Goal: Book appointment/travel/reservation

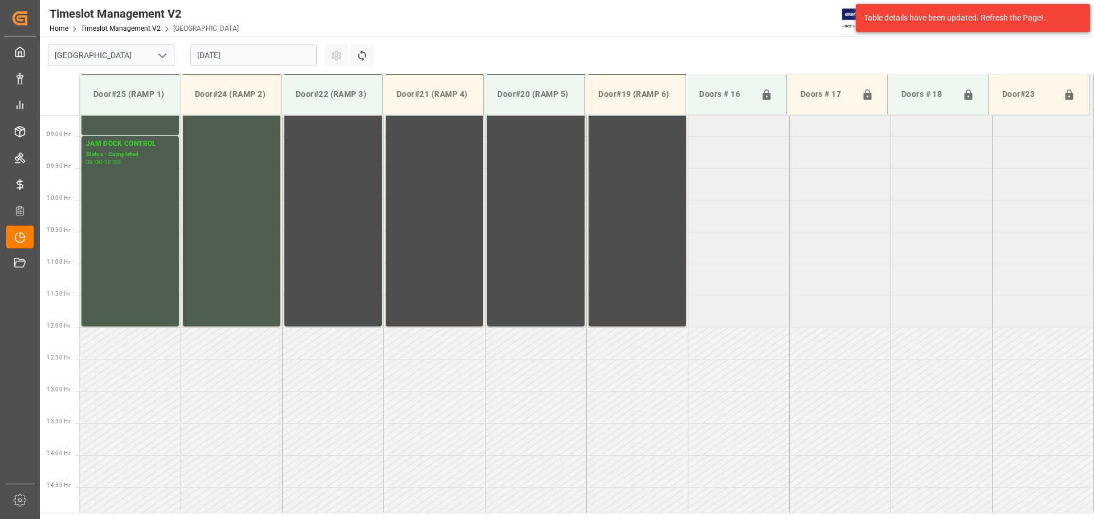
scroll to position [567, 0]
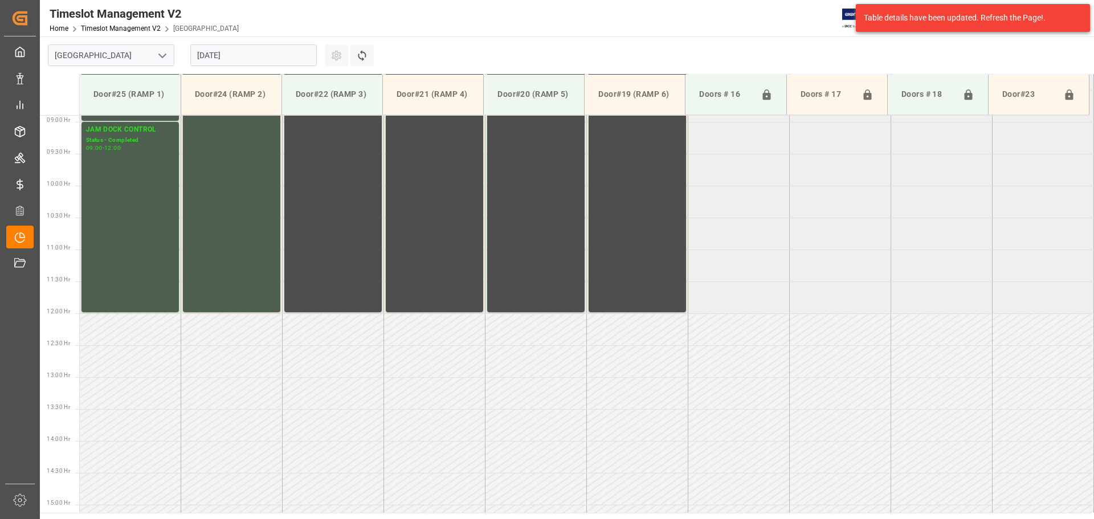
click at [289, 61] on input "[DATE]" at bounding box center [253, 55] width 126 height 22
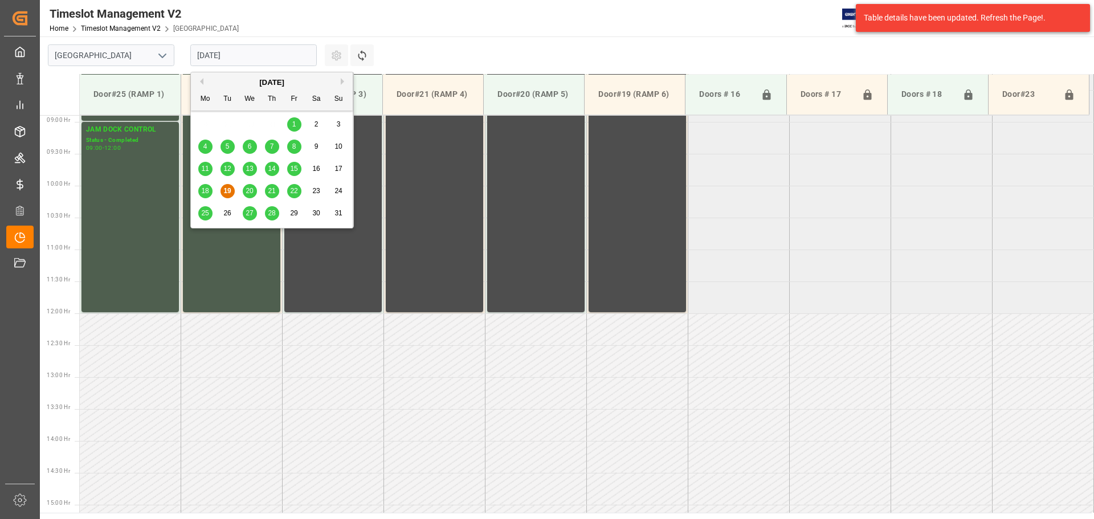
click at [247, 212] on span "27" at bounding box center [249, 213] width 7 height 8
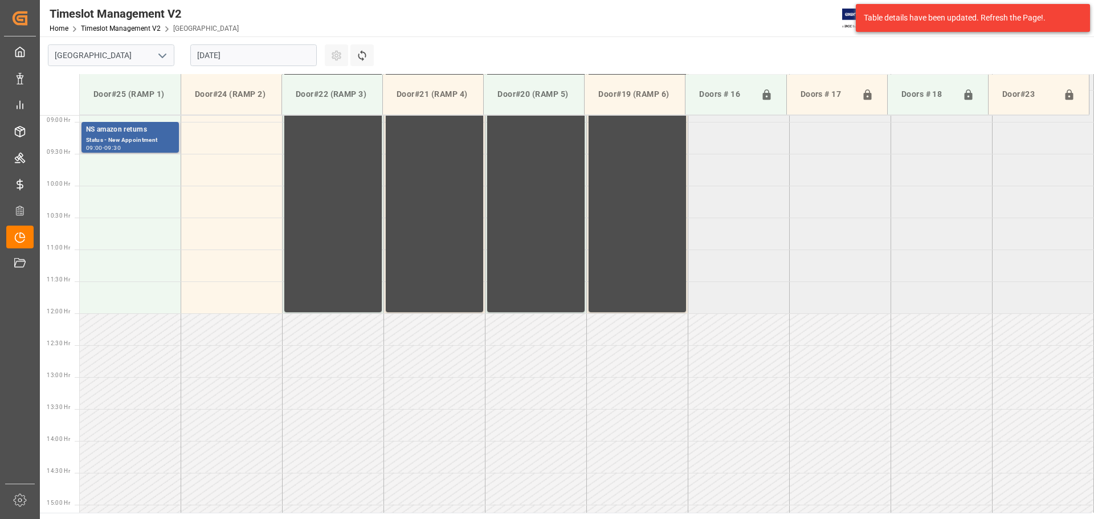
click at [117, 139] on div "Status - New Appointment" at bounding box center [130, 141] width 88 height 10
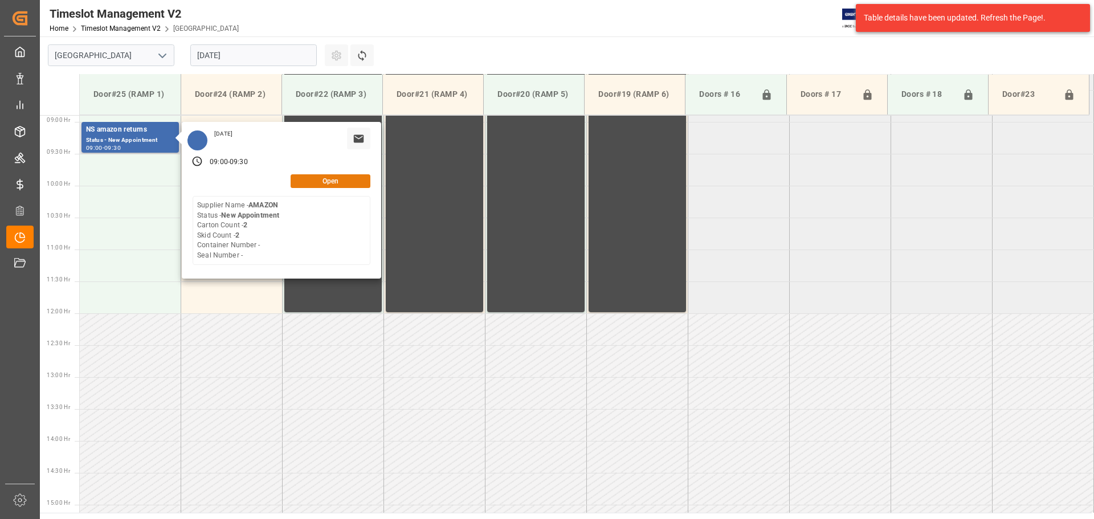
click at [324, 181] on button "Open" at bounding box center [331, 181] width 80 height 14
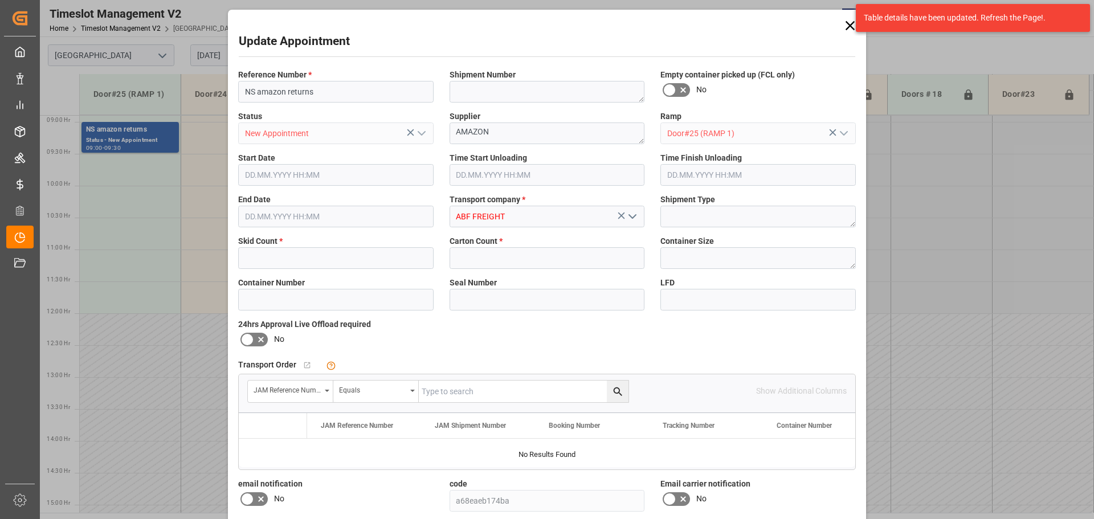
type input "2"
type input "[DATE] 09:00"
type input "[DATE] 09:30"
type input "[DATE] 16:53"
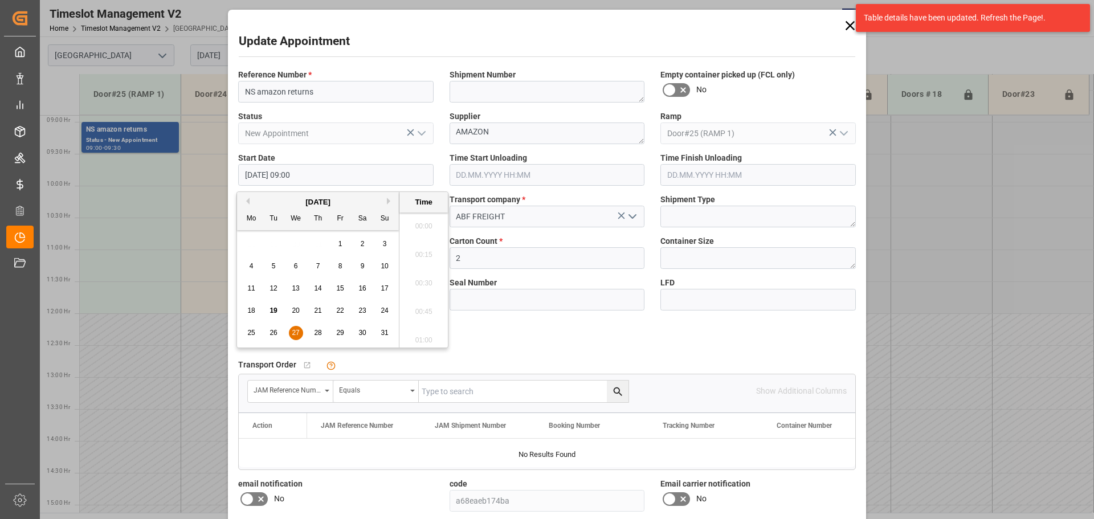
click at [327, 171] on input "[DATE] 09:00" at bounding box center [335, 175] width 195 height 22
click at [388, 202] on button "Next Month" at bounding box center [390, 201] width 7 height 7
click at [298, 265] on span "10" at bounding box center [295, 266] width 7 height 8
type input "[DATE] 09:00"
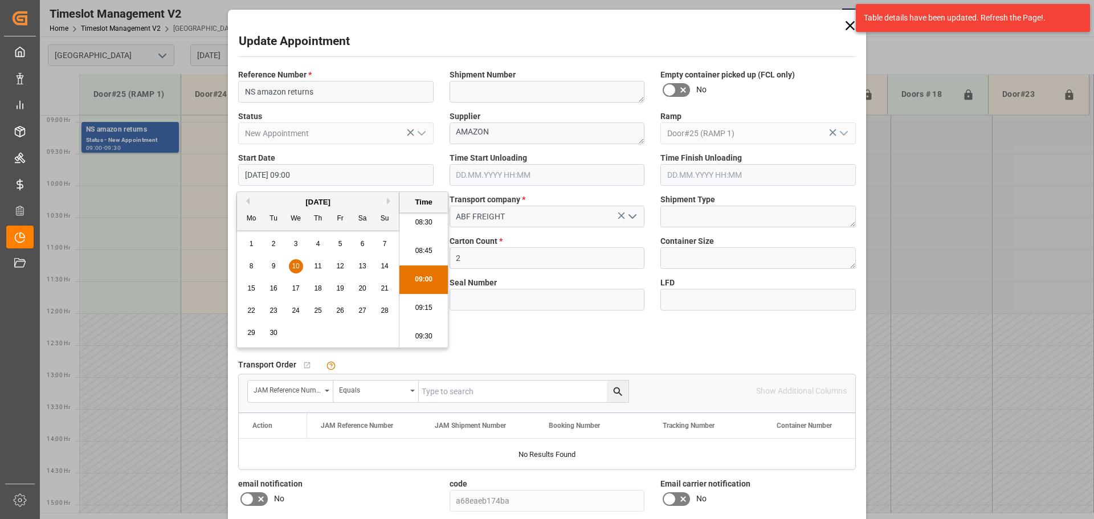
click at [423, 279] on li "09:00" at bounding box center [423, 280] width 48 height 28
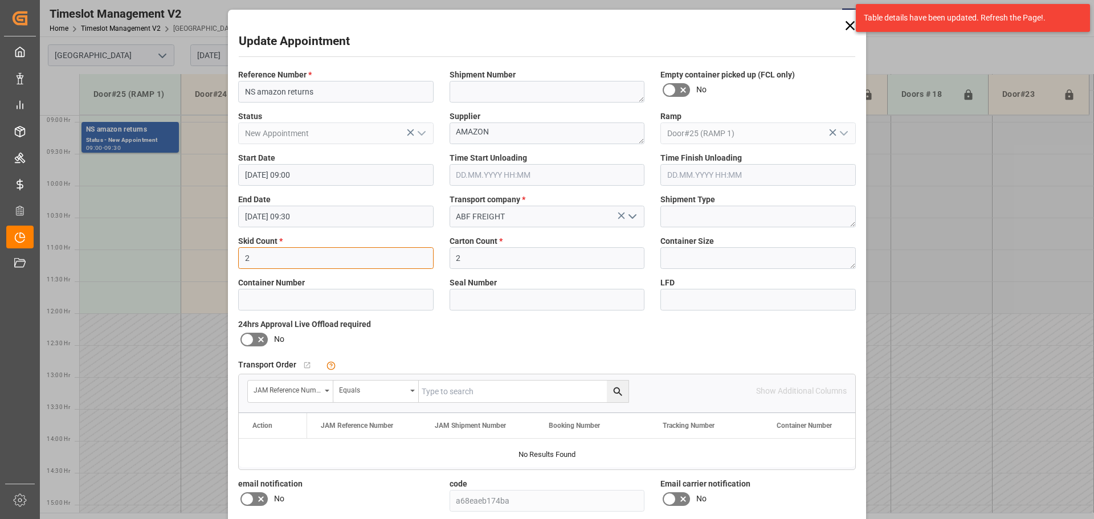
drag, startPoint x: 297, startPoint y: 260, endPoint x: 150, endPoint y: 266, distance: 147.7
click at [147, 265] on div "Update Appointment Reference Number * NS amazon returns Shipment Number Empty c…" at bounding box center [547, 259] width 1094 height 519
type input "3"
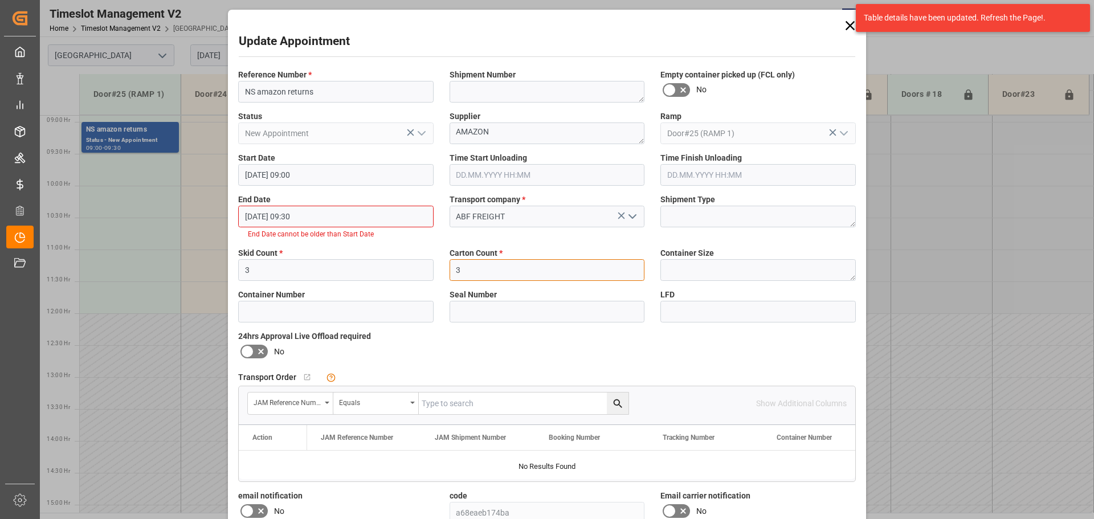
type input "3"
click at [405, 217] on input "[DATE] 09:30" at bounding box center [335, 217] width 195 height 22
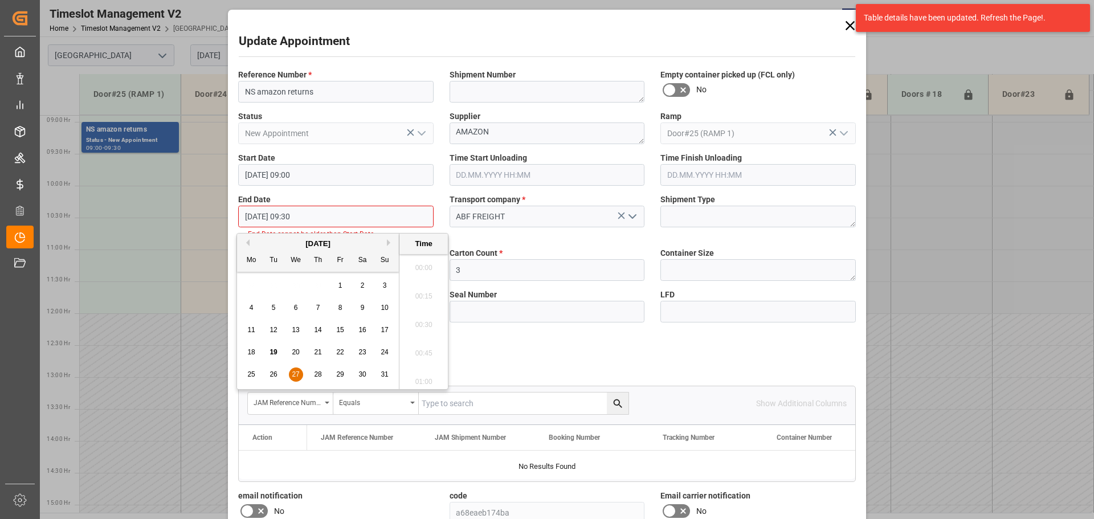
scroll to position [1030, 0]
click at [389, 246] on button "Next Month" at bounding box center [390, 242] width 7 height 7
click at [387, 242] on button "Next Month" at bounding box center [390, 242] width 7 height 7
click at [248, 242] on button "Previous Month" at bounding box center [246, 242] width 7 height 7
click at [293, 304] on span "10" at bounding box center [295, 308] width 7 height 8
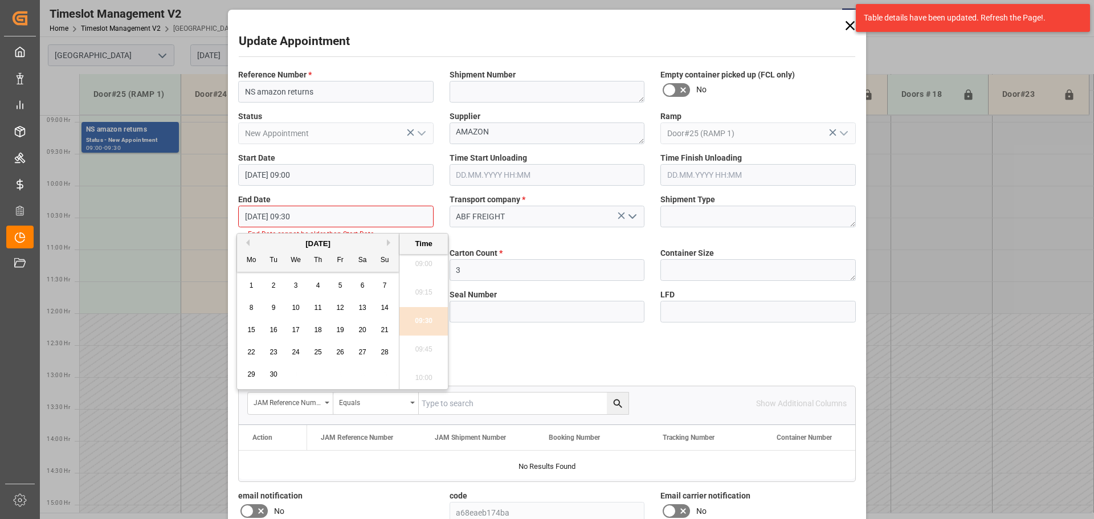
type input "[DATE] 09:30"
click at [415, 319] on li "09:30" at bounding box center [423, 321] width 48 height 28
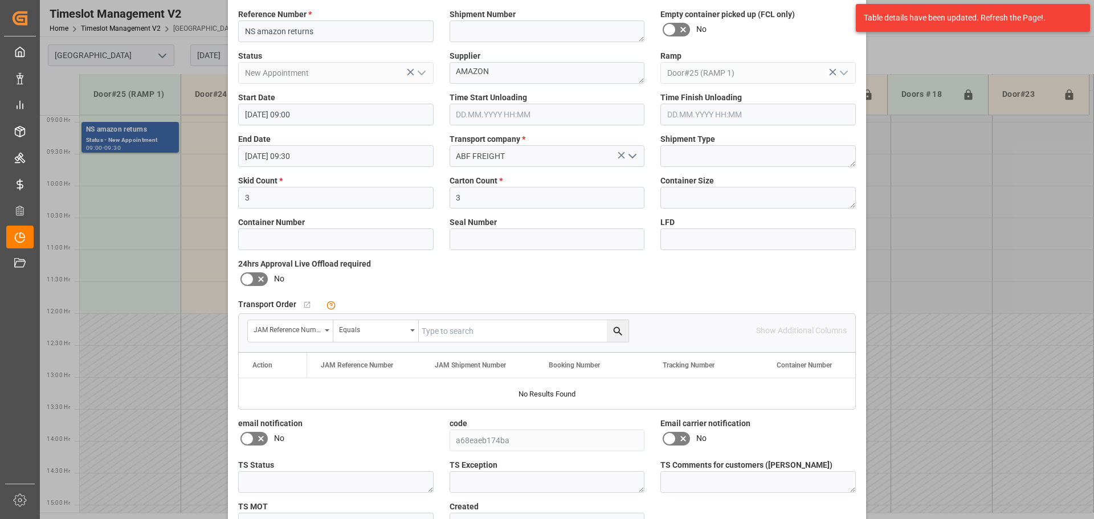
scroll to position [134, 0]
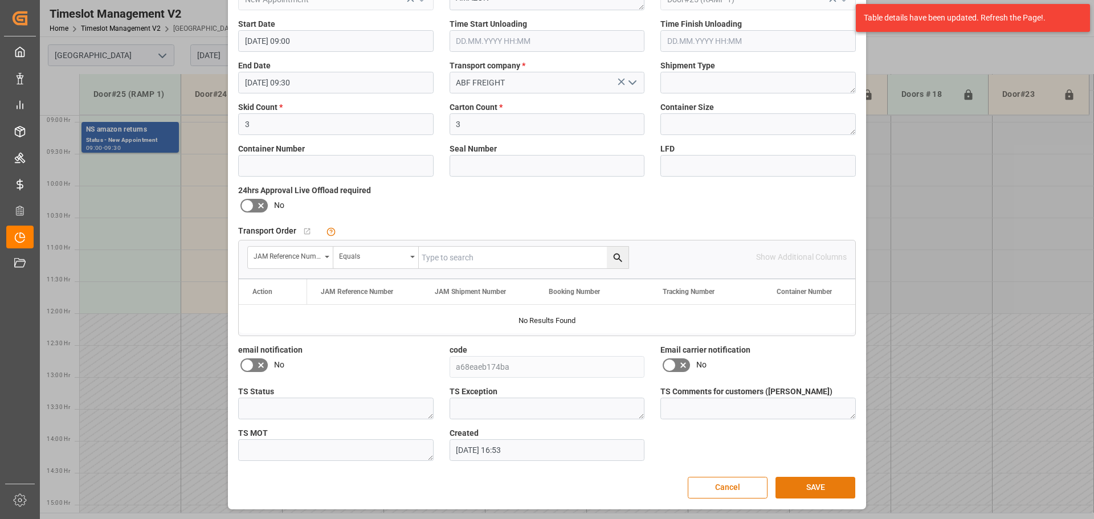
click at [813, 487] on button "SAVE" at bounding box center [815, 488] width 80 height 22
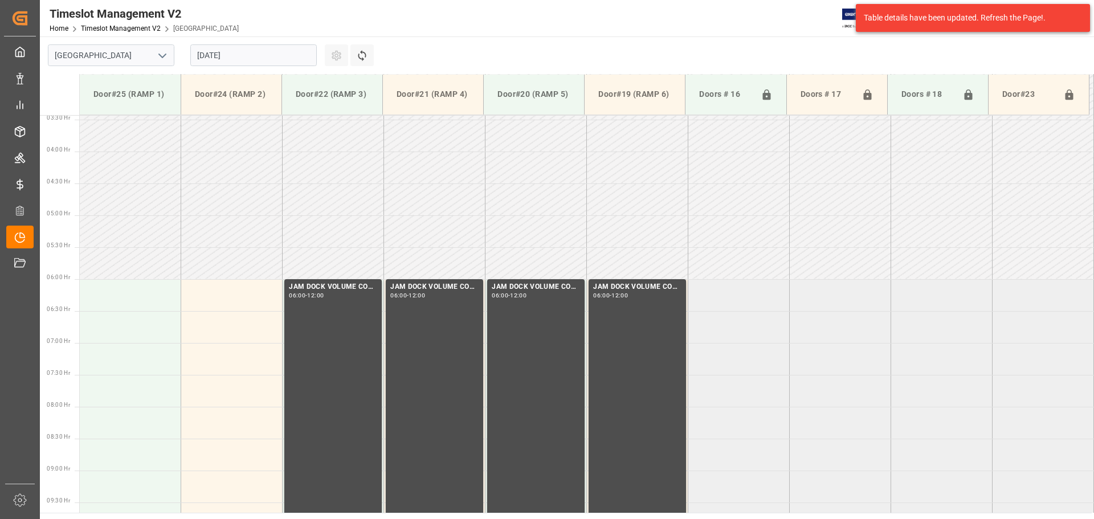
scroll to position [162, 0]
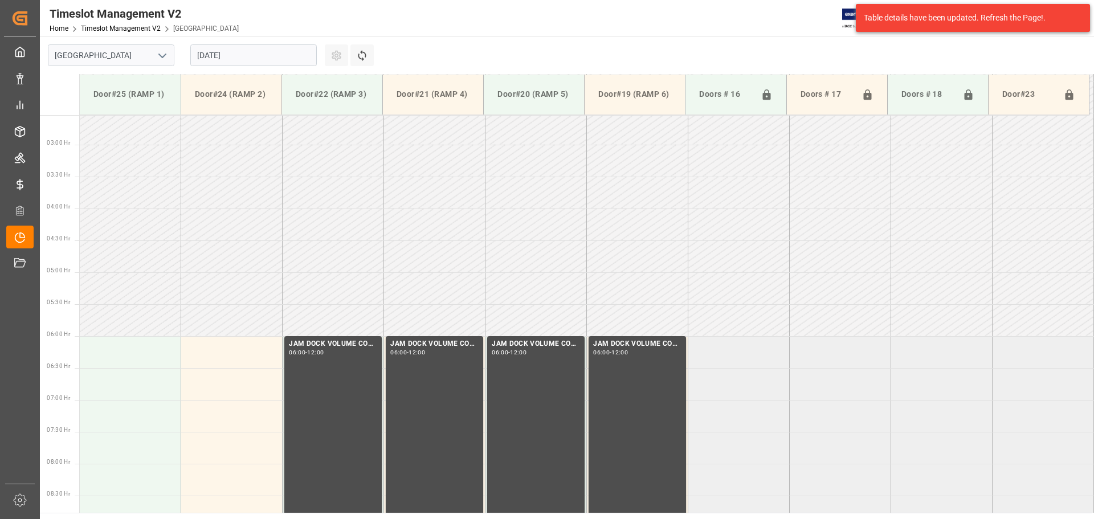
click at [206, 54] on input "[DATE]" at bounding box center [253, 55] width 126 height 22
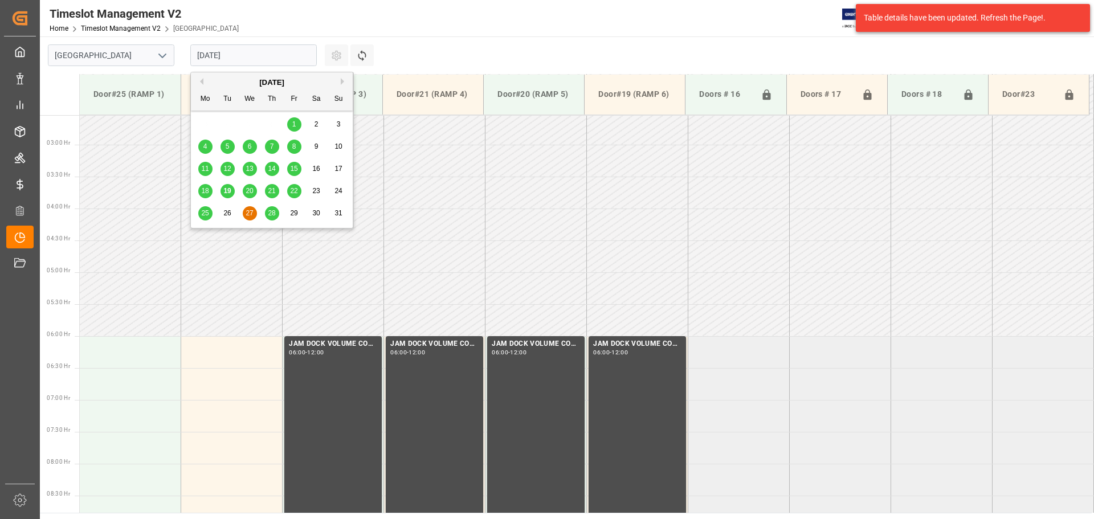
click at [271, 211] on span "28" at bounding box center [271, 213] width 7 height 8
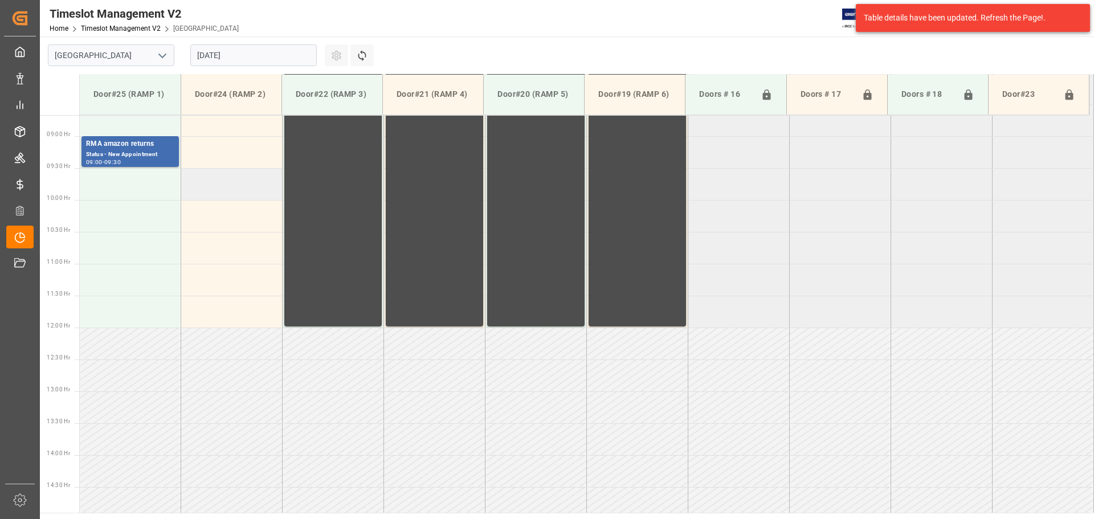
scroll to position [567, 0]
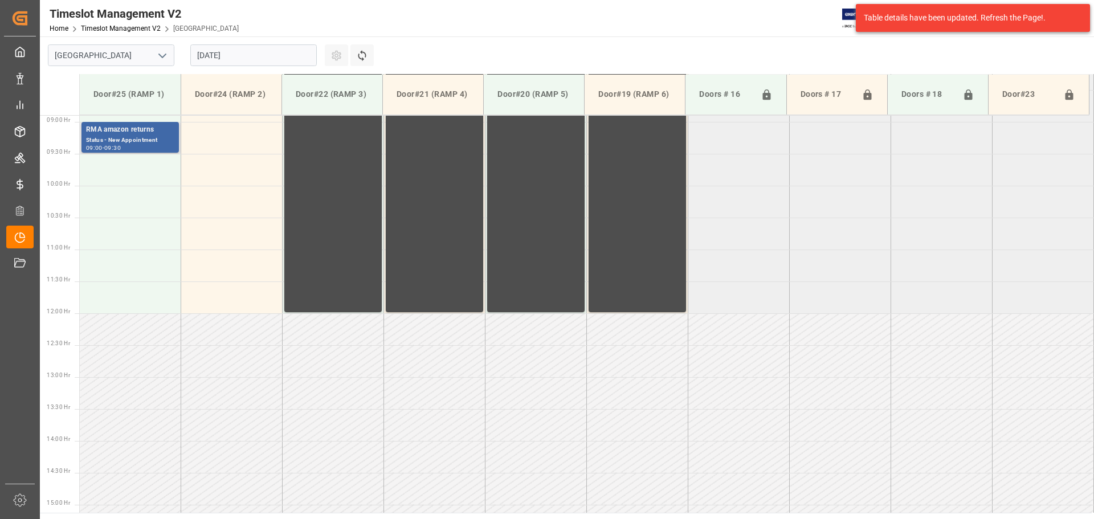
click at [145, 140] on div "Status - New Appointment" at bounding box center [130, 141] width 88 height 10
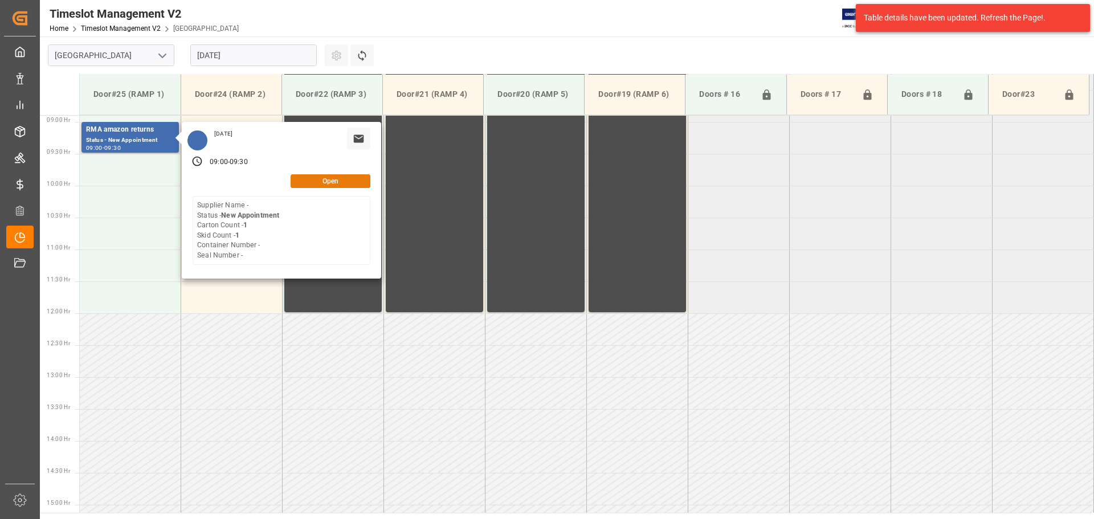
click at [317, 179] on button "Open" at bounding box center [331, 181] width 80 height 14
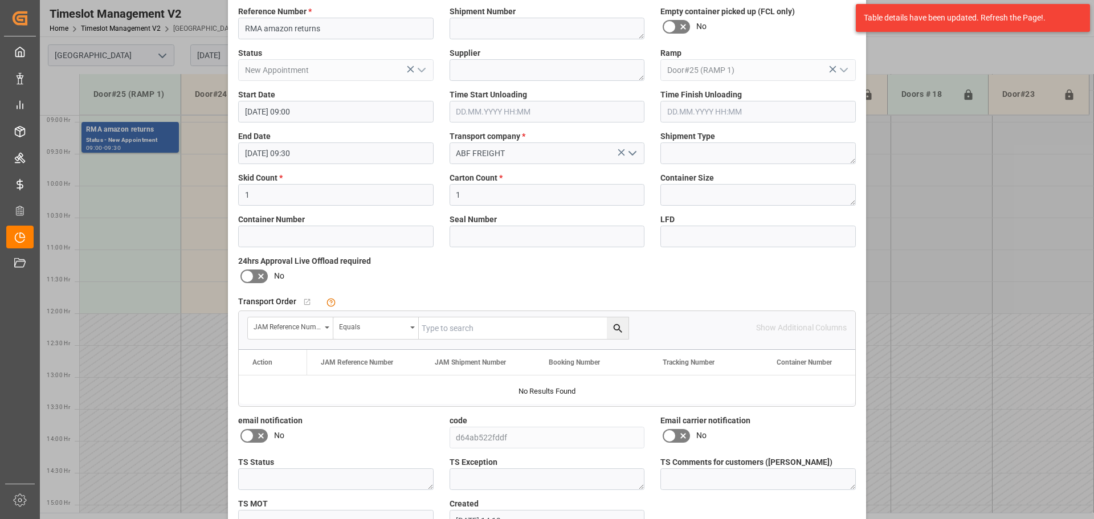
scroll to position [134, 0]
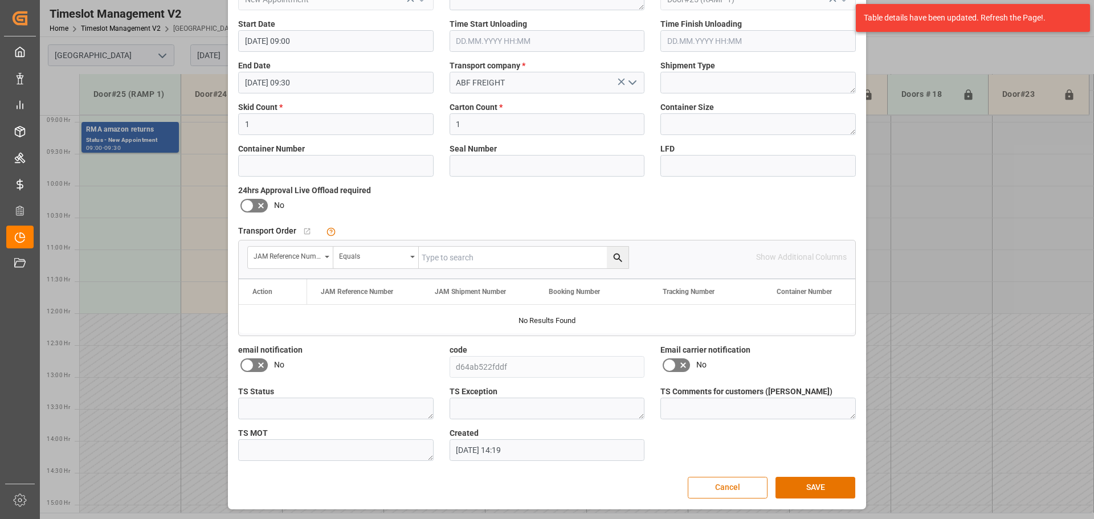
click at [738, 483] on button "Cancel" at bounding box center [728, 488] width 80 height 22
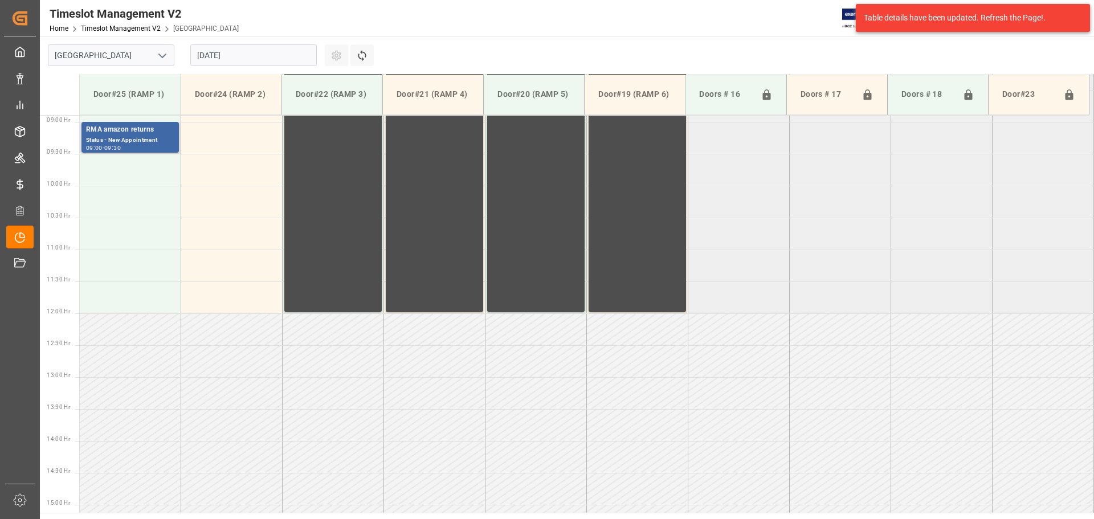
click at [135, 142] on div "Status - New Appointment" at bounding box center [130, 141] width 88 height 10
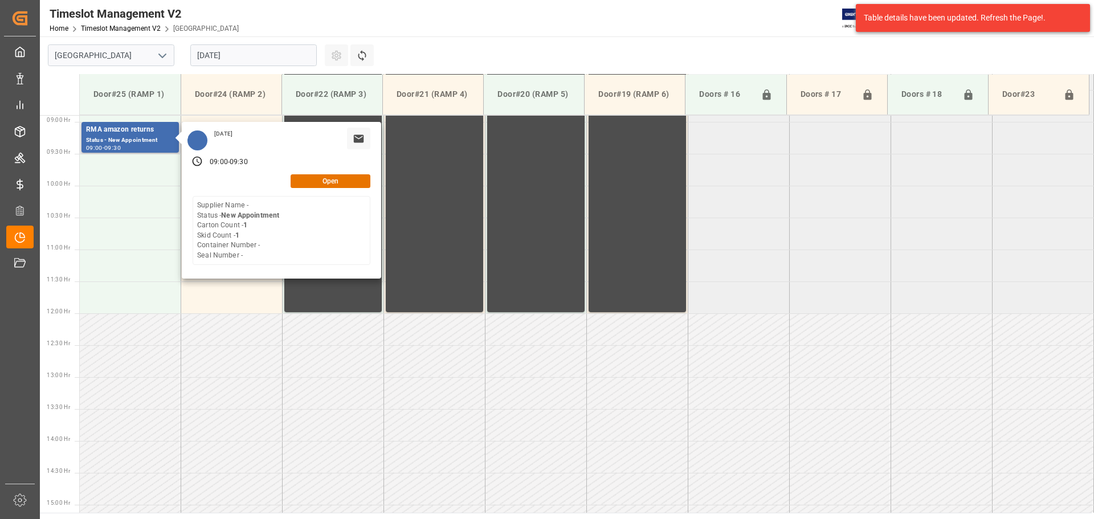
click at [228, 163] on div "-" at bounding box center [229, 162] width 2 height 10
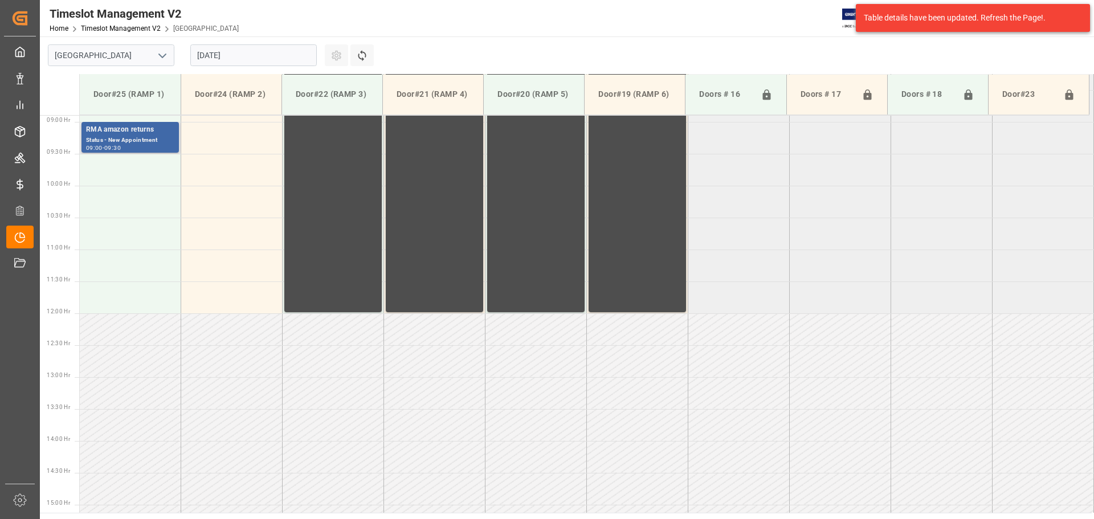
click at [160, 141] on div "Status - New Appointment" at bounding box center [130, 141] width 88 height 10
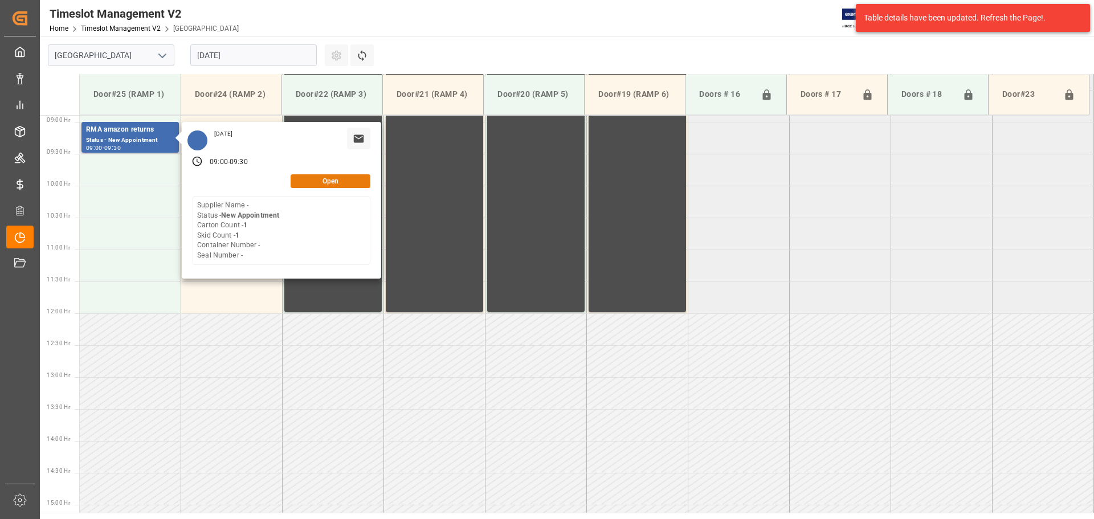
click at [334, 182] on button "Open" at bounding box center [331, 181] width 80 height 14
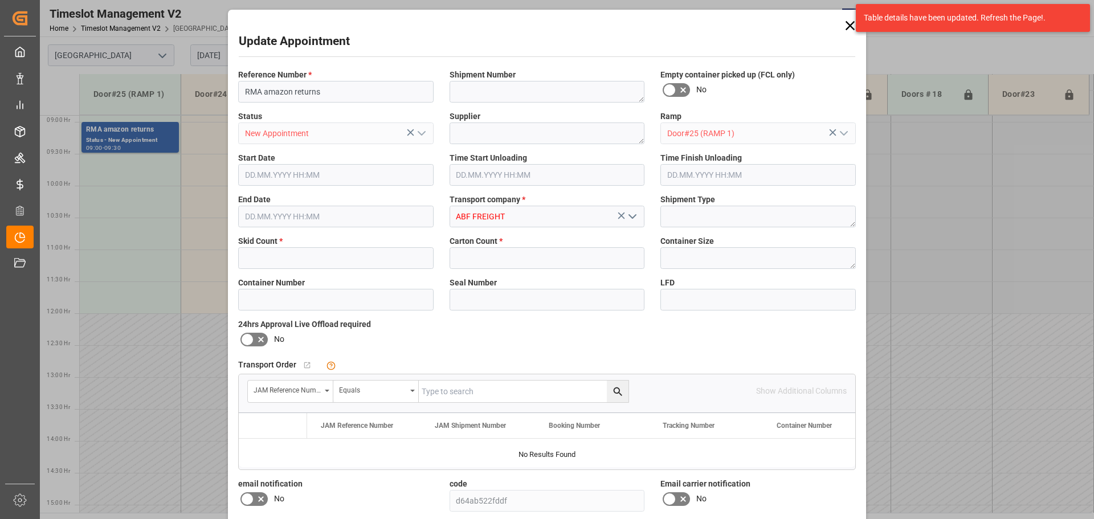
type input "1"
type input "[DATE] 09:00"
type input "[DATE] 09:30"
type input "[DATE] 14:19"
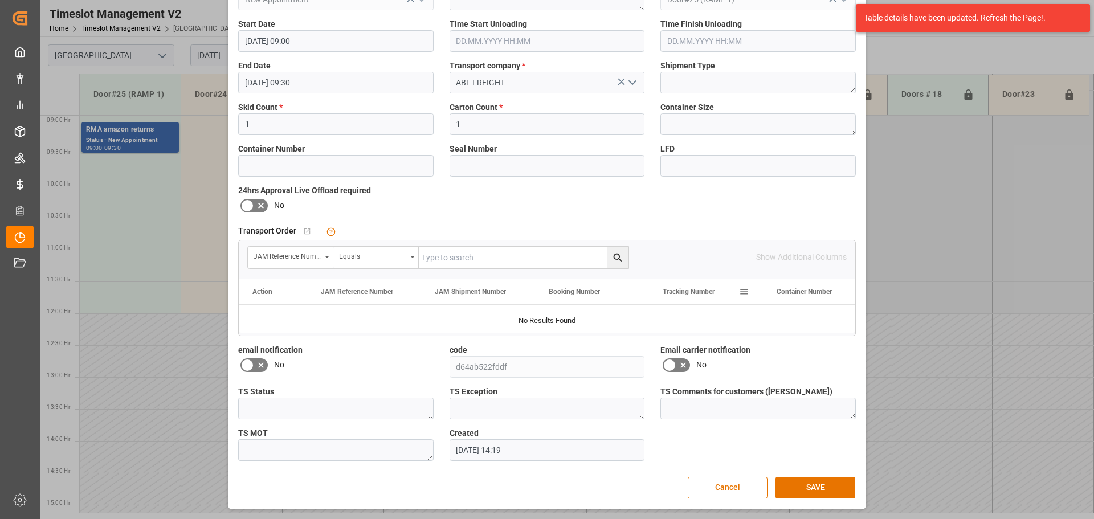
scroll to position [0, 0]
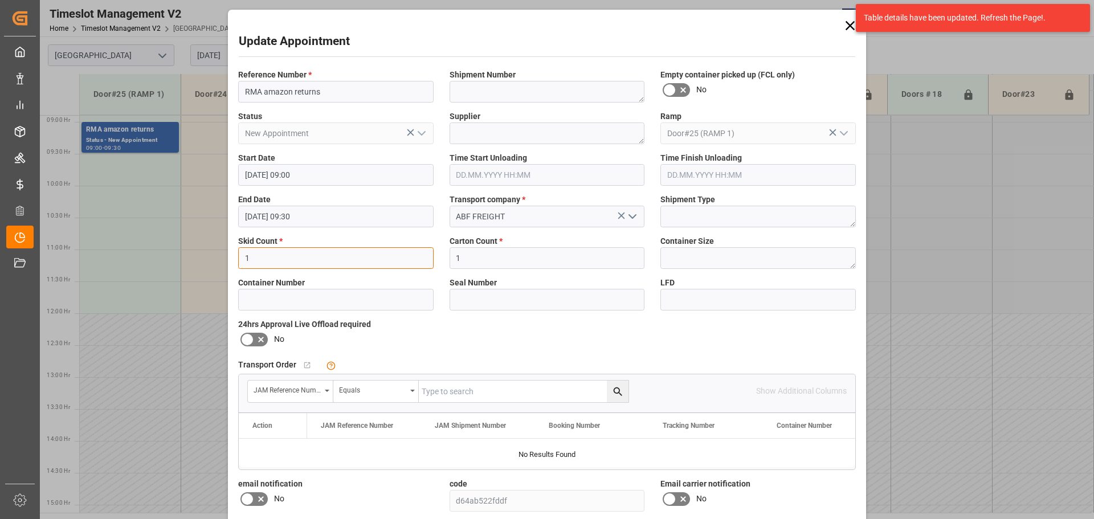
click at [223, 255] on div "Update Appointment Reference Number * RMA amazon returns Shipment Number Empty …" at bounding box center [547, 259] width 1094 height 519
type input "0"
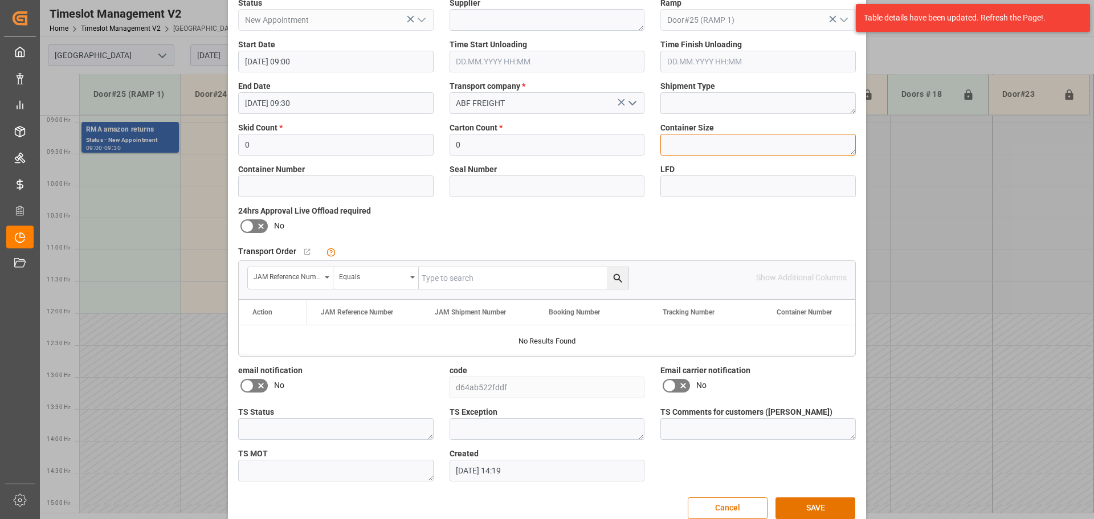
scroll to position [134, 0]
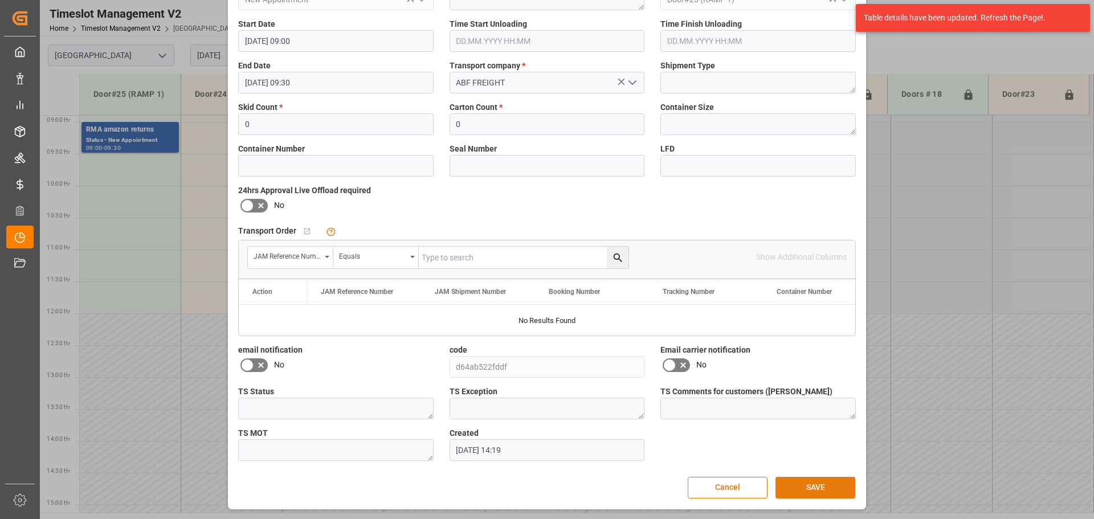
click at [791, 484] on button "SAVE" at bounding box center [815, 488] width 80 height 22
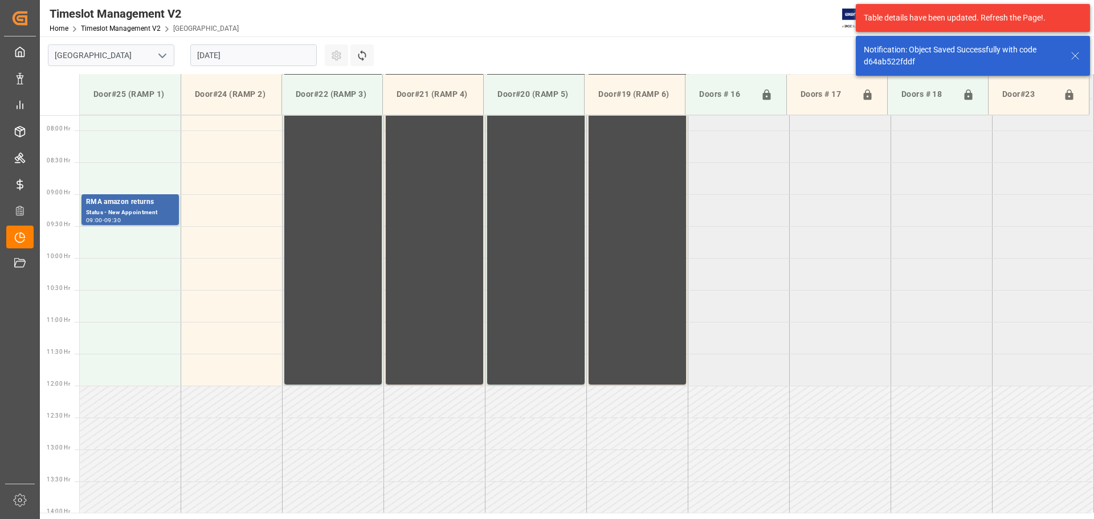
scroll to position [504, 0]
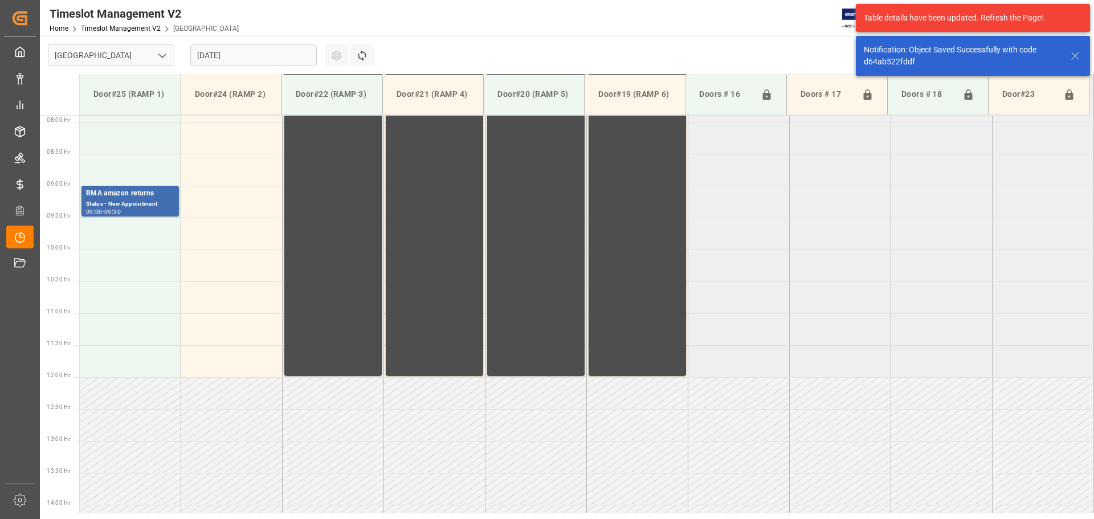
click at [218, 54] on input "[DATE]" at bounding box center [253, 55] width 126 height 22
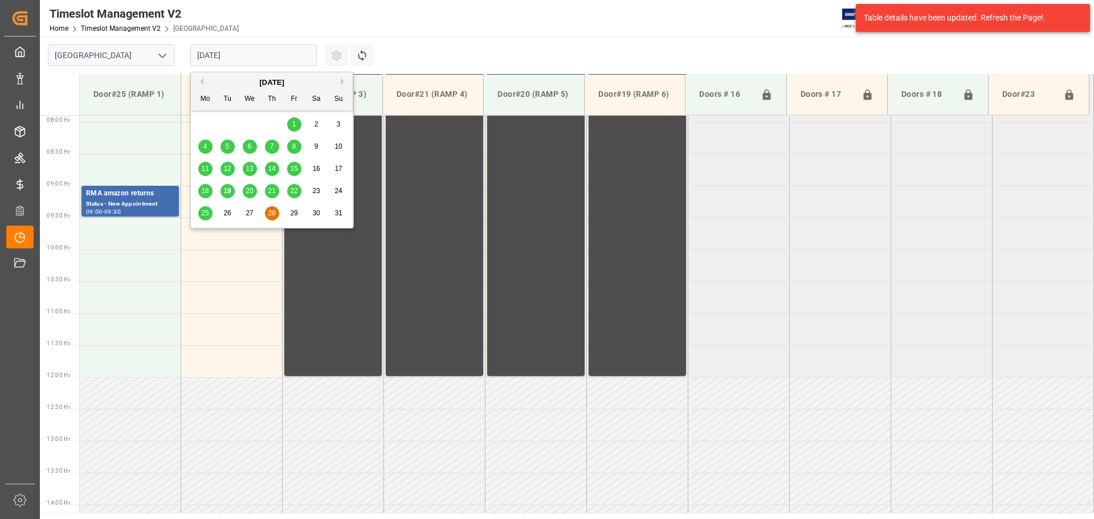
click at [209, 212] on span "25" at bounding box center [204, 213] width 7 height 8
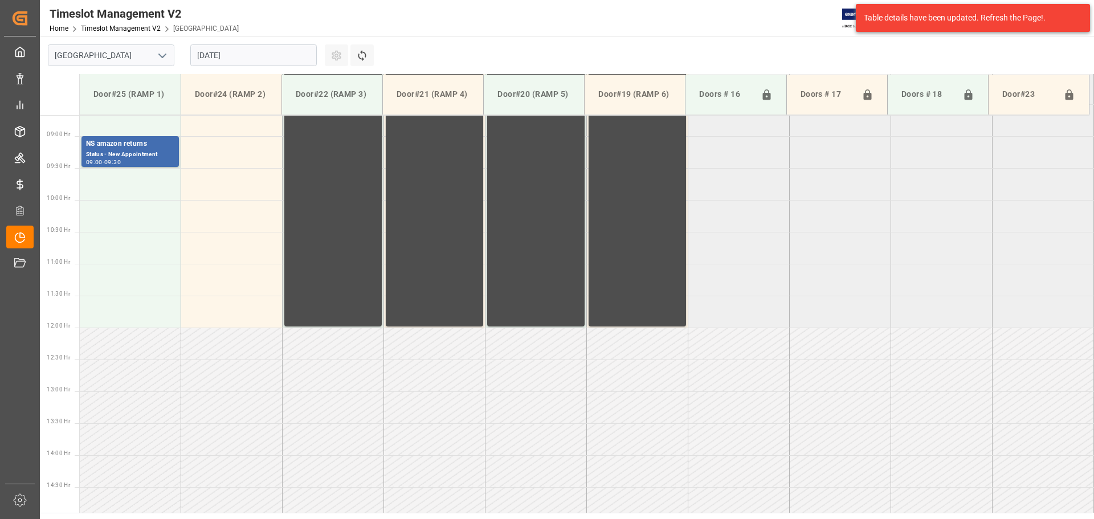
scroll to position [567, 0]
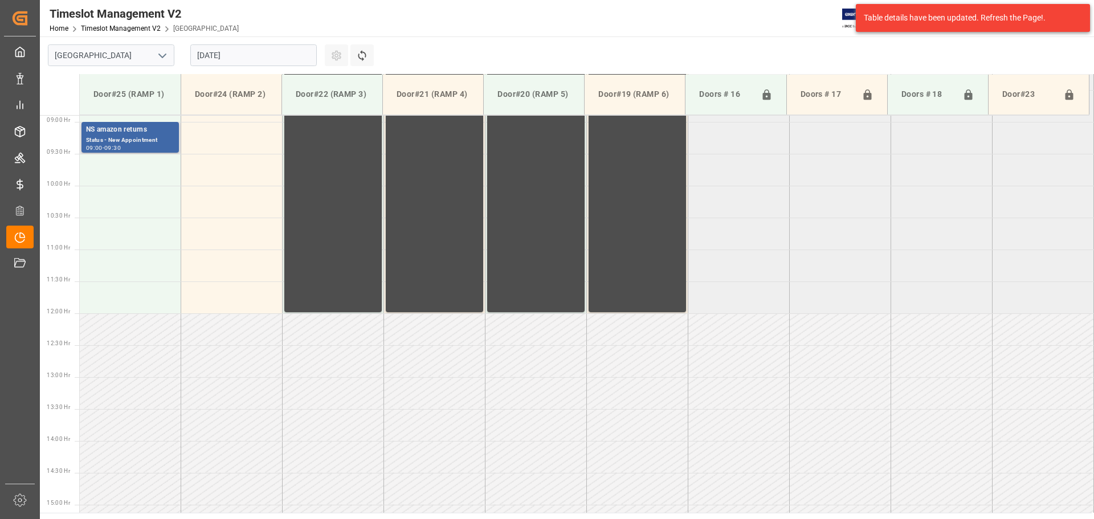
click at [121, 125] on div "NS amazon returns" at bounding box center [130, 129] width 88 height 11
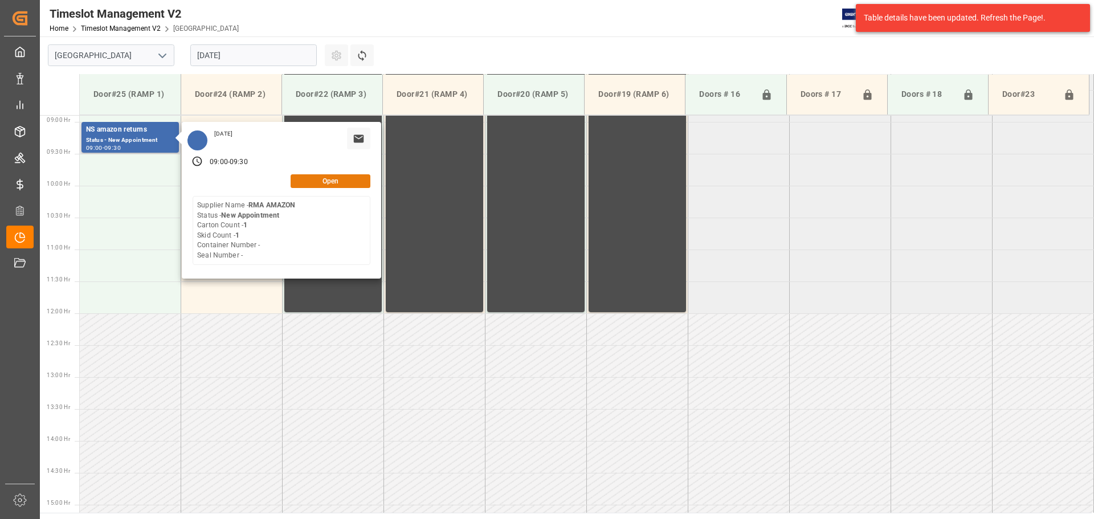
click at [332, 182] on button "Open" at bounding box center [331, 181] width 80 height 14
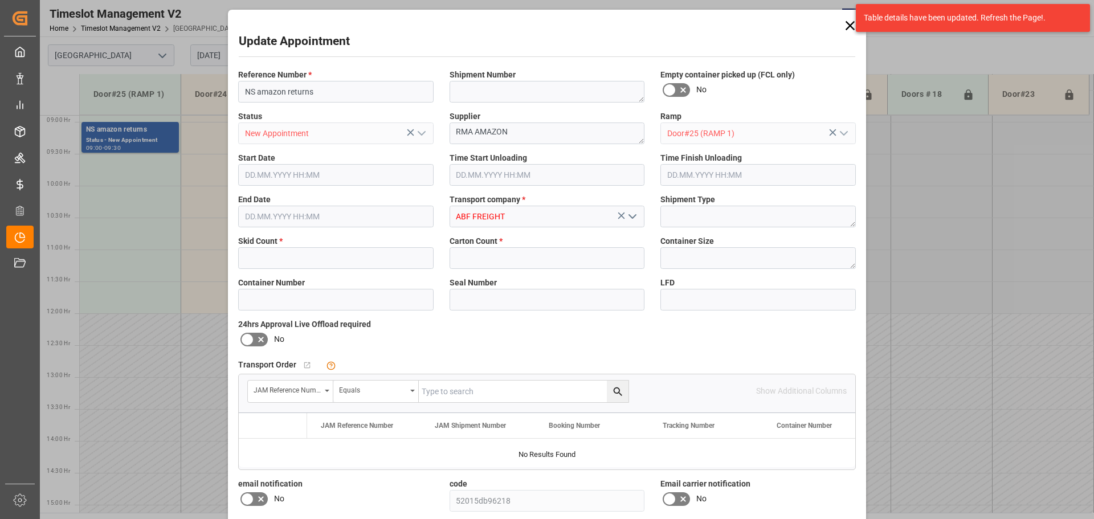
type input "1"
type input "[DATE] 09:00"
type input "[DATE] 09:30"
type input "[DATE] 13:15"
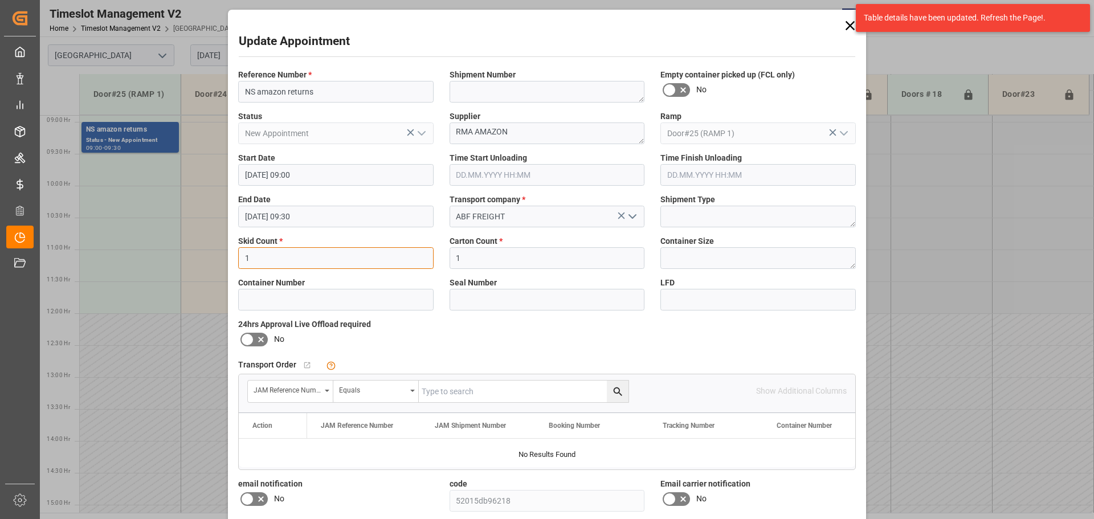
drag, startPoint x: 248, startPoint y: 255, endPoint x: 211, endPoint y: 249, distance: 37.5
click at [211, 249] on div "Update Appointment Reference Number * NS amazon returns Shipment Number Empty c…" at bounding box center [547, 259] width 1094 height 519
type input "3"
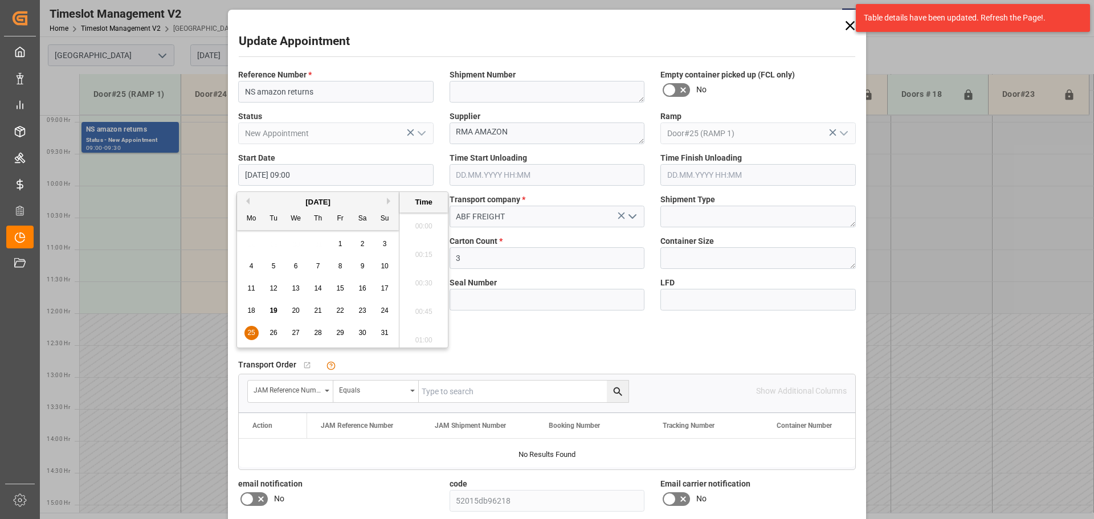
click at [311, 170] on input "[DATE] 09:00" at bounding box center [335, 175] width 195 height 22
click at [342, 312] on span "22" at bounding box center [339, 311] width 7 height 8
type input "[DATE] 09:00"
click at [428, 274] on li "09:00" at bounding box center [423, 280] width 48 height 28
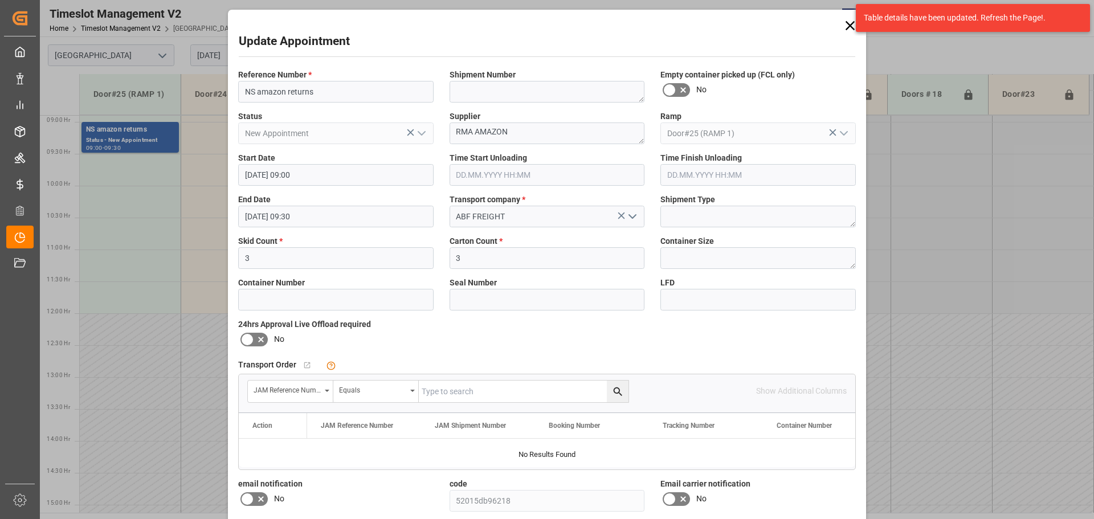
click at [329, 221] on input "[DATE] 09:30" at bounding box center [335, 217] width 195 height 22
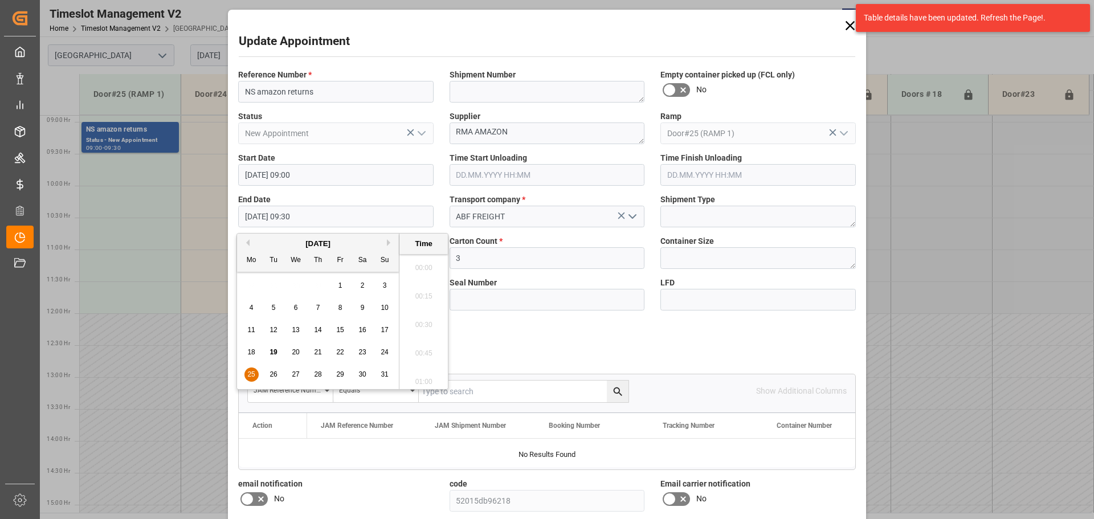
scroll to position [1030, 0]
click at [342, 350] on span "22" at bounding box center [339, 352] width 7 height 8
type input "[DATE] 09:30"
click at [424, 317] on li "09:30" at bounding box center [423, 321] width 48 height 28
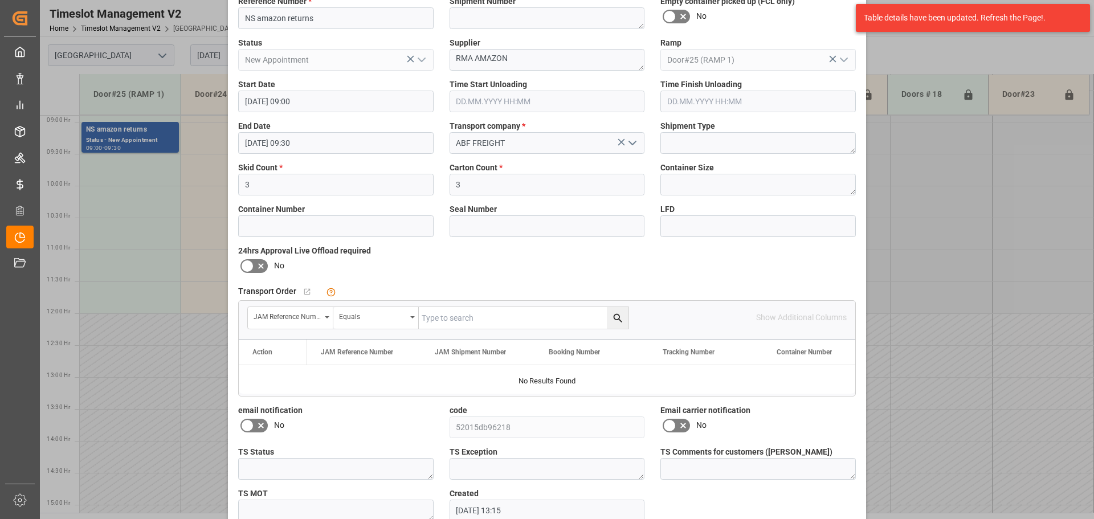
scroll to position [134, 0]
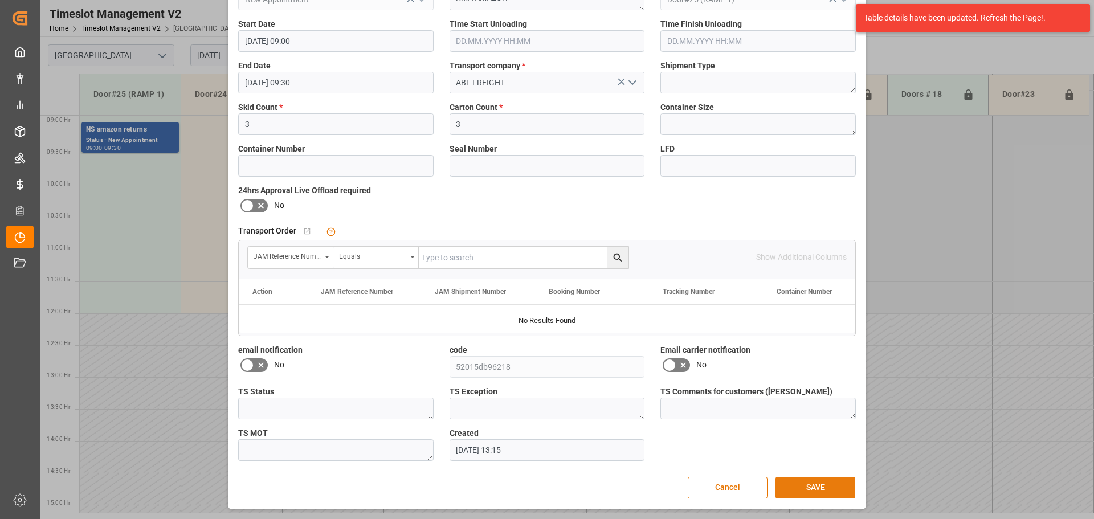
click at [819, 488] on button "SAVE" at bounding box center [815, 488] width 80 height 22
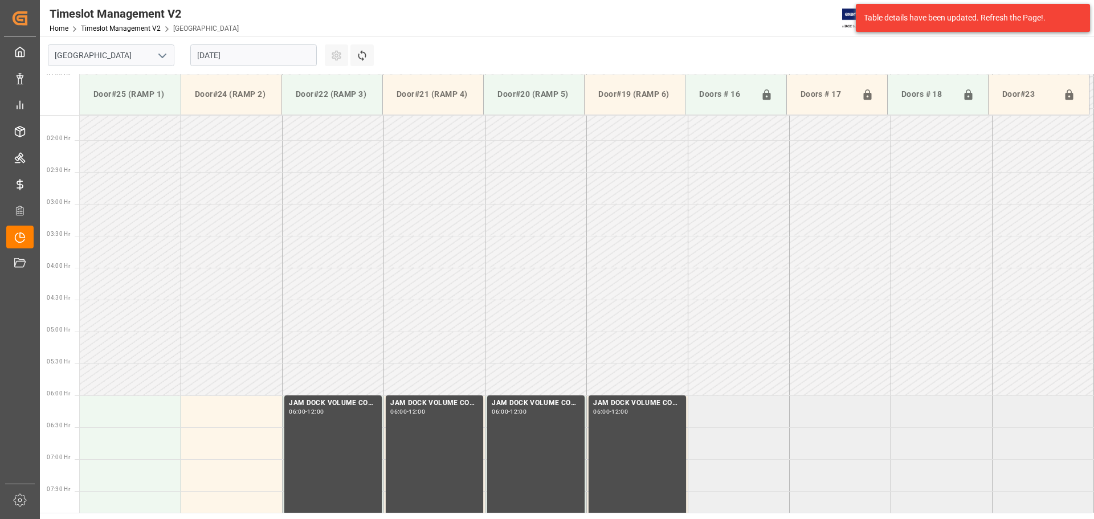
scroll to position [0, 0]
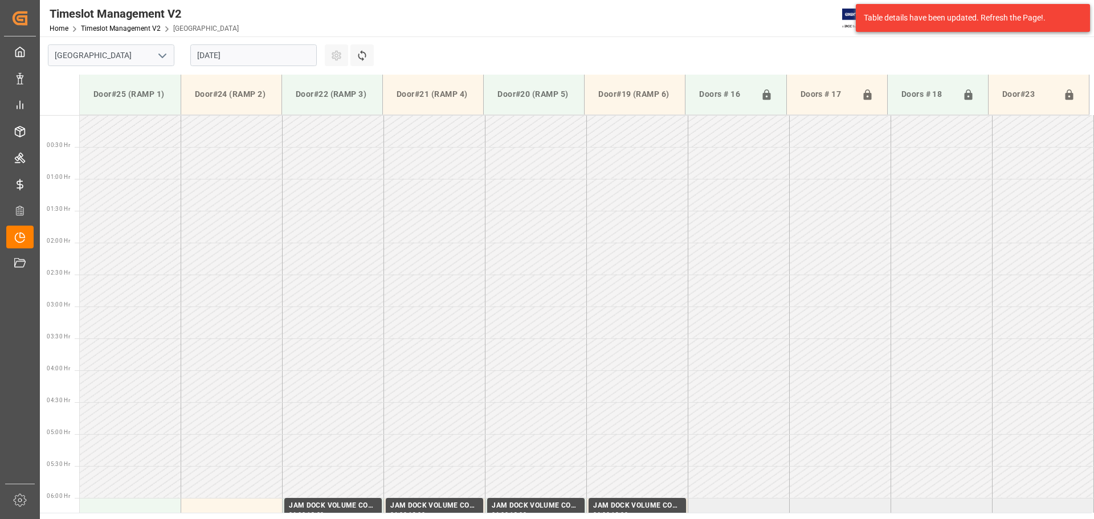
click at [242, 53] on input "[DATE]" at bounding box center [253, 55] width 126 height 22
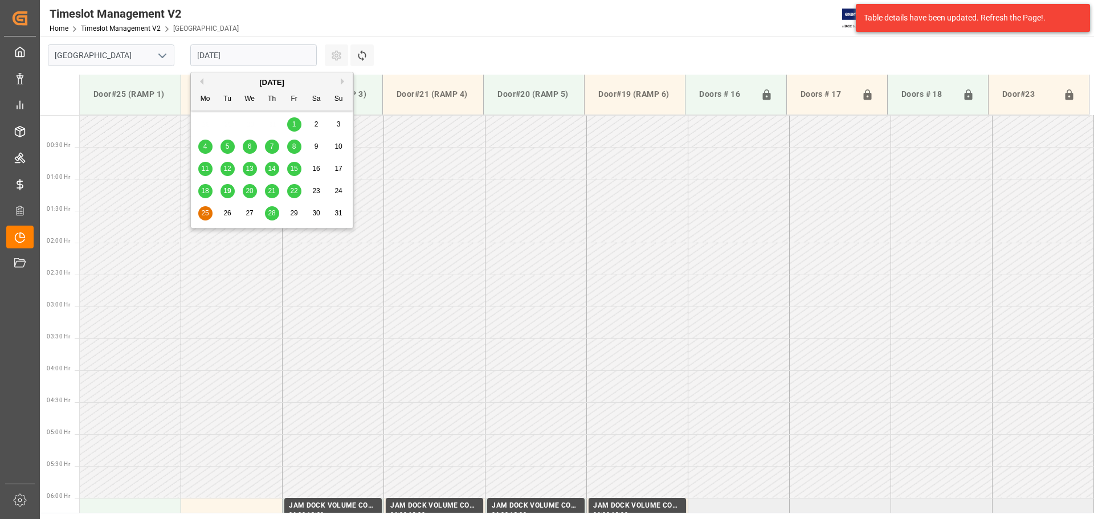
click at [290, 191] on div "22" at bounding box center [294, 192] width 14 height 14
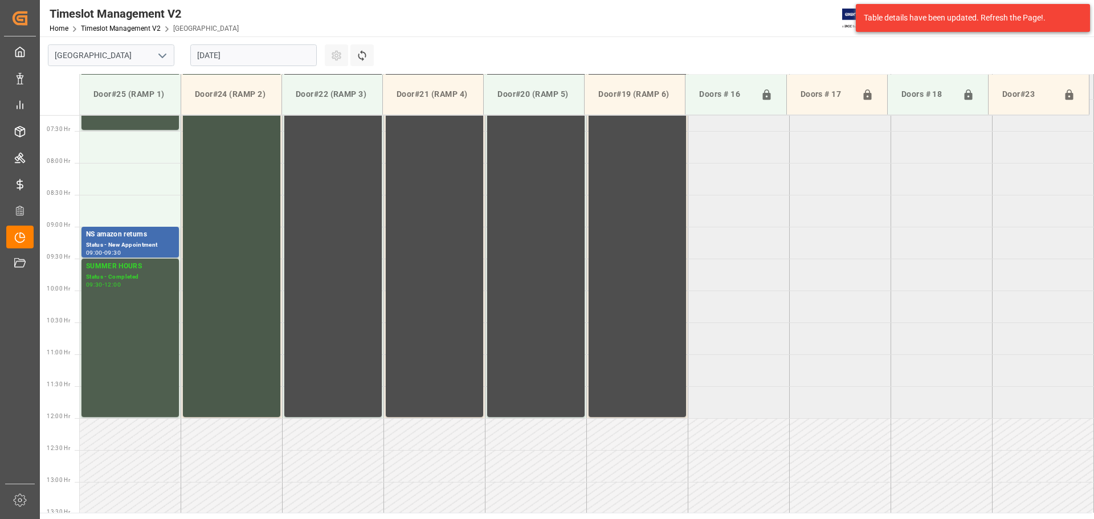
scroll to position [454, 0]
